Goal: Task Accomplishment & Management: Manage account settings

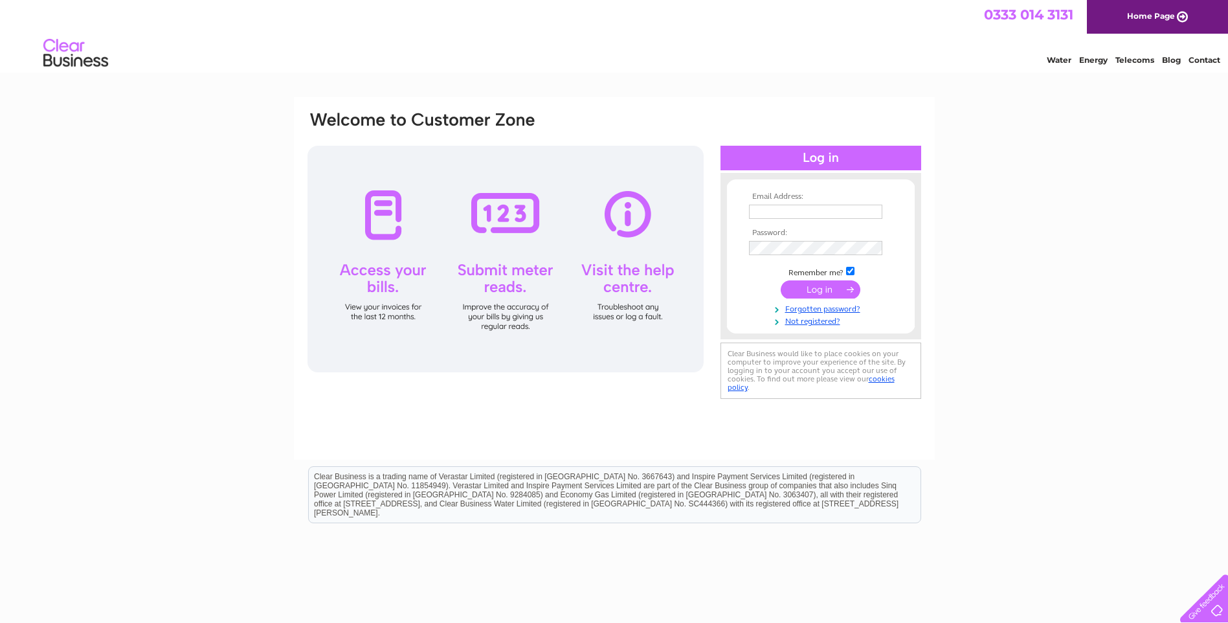
type input "[PERSON_NAME][EMAIL_ADDRESS][DOMAIN_NAME]"
click at [812, 291] on input "submit" at bounding box center [821, 289] width 80 height 18
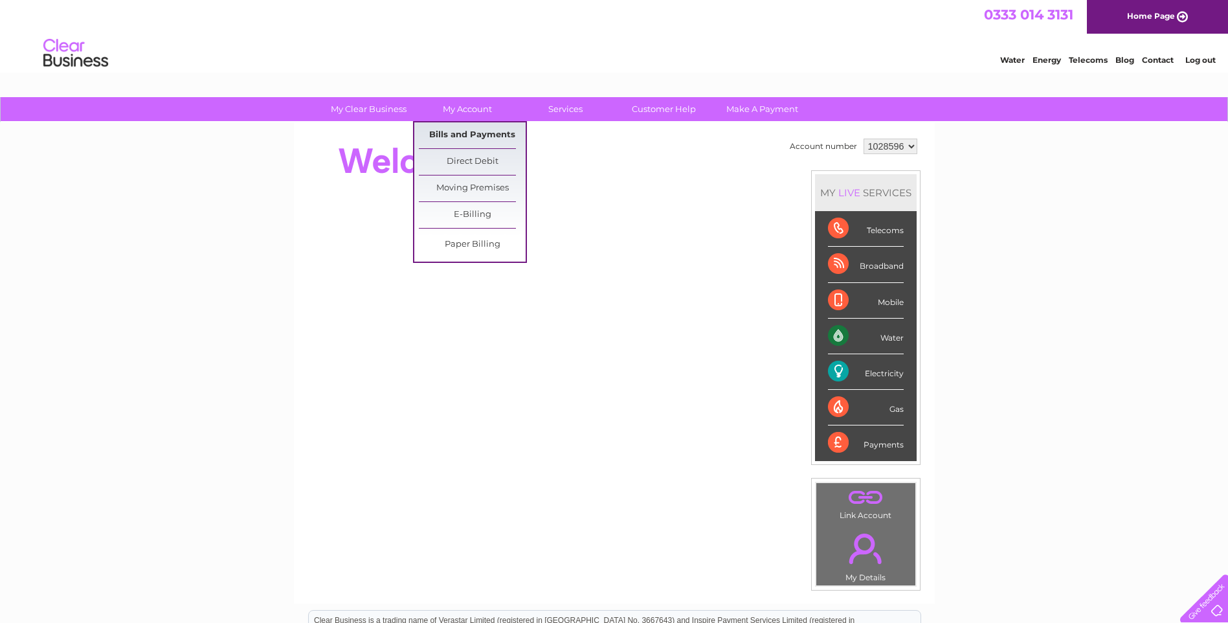
click at [480, 138] on link "Bills and Payments" at bounding box center [472, 135] width 107 height 26
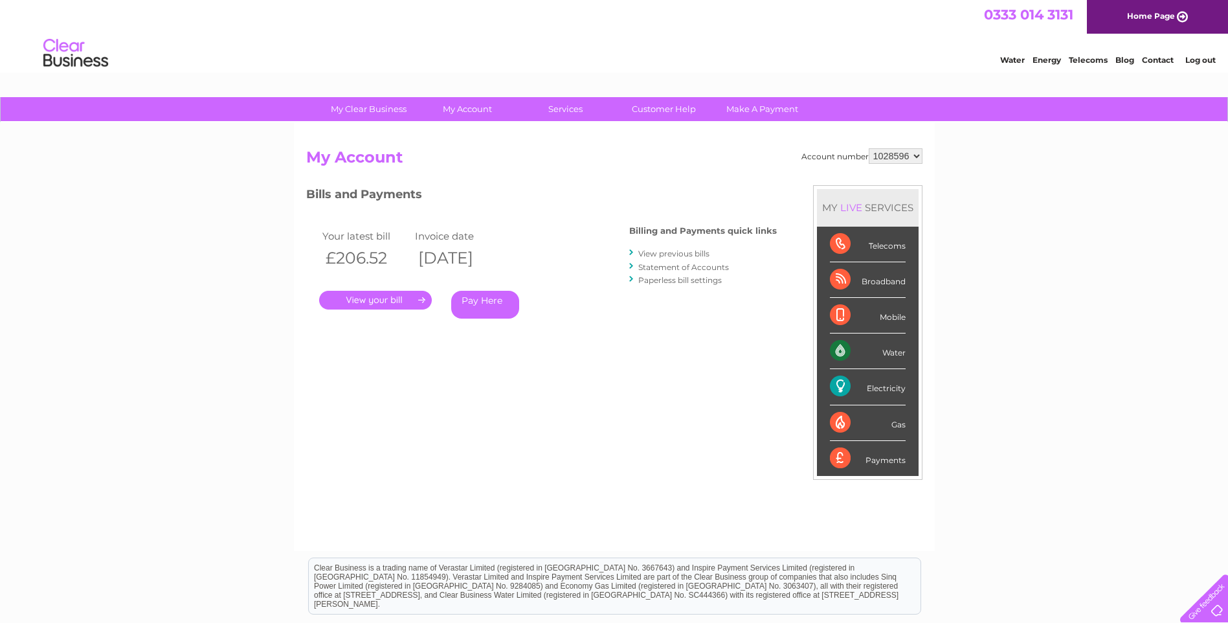
click at [388, 300] on link "." at bounding box center [375, 300] width 113 height 19
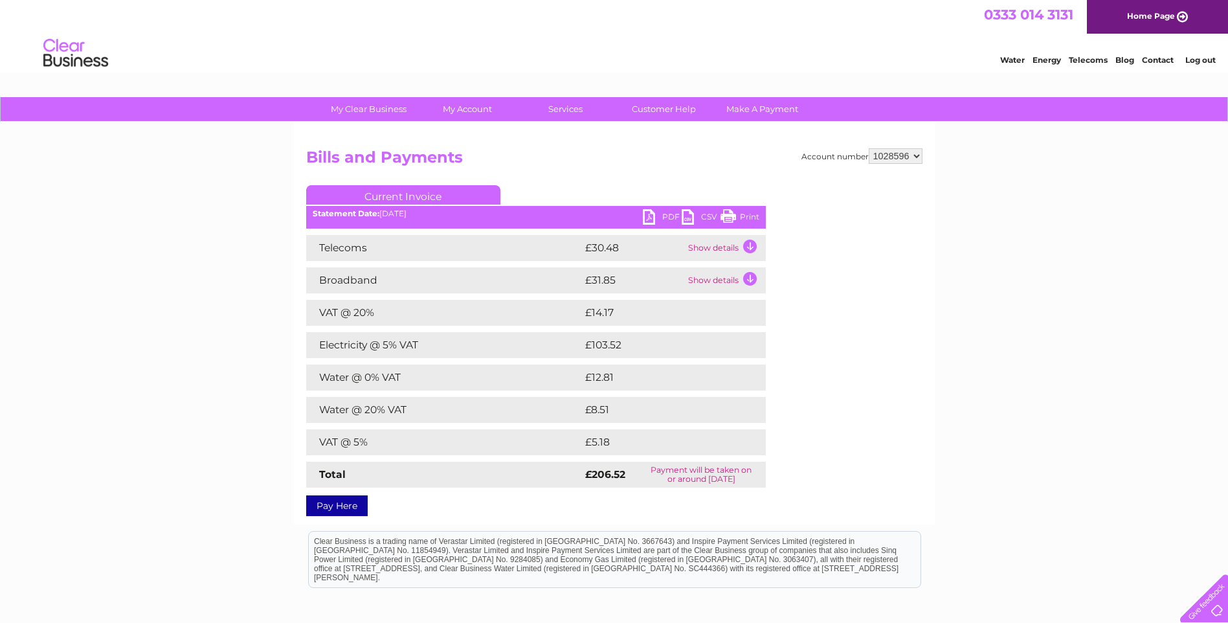
click at [657, 217] on link "PDF" at bounding box center [662, 218] width 39 height 19
